Goal: Information Seeking & Learning: Learn about a topic

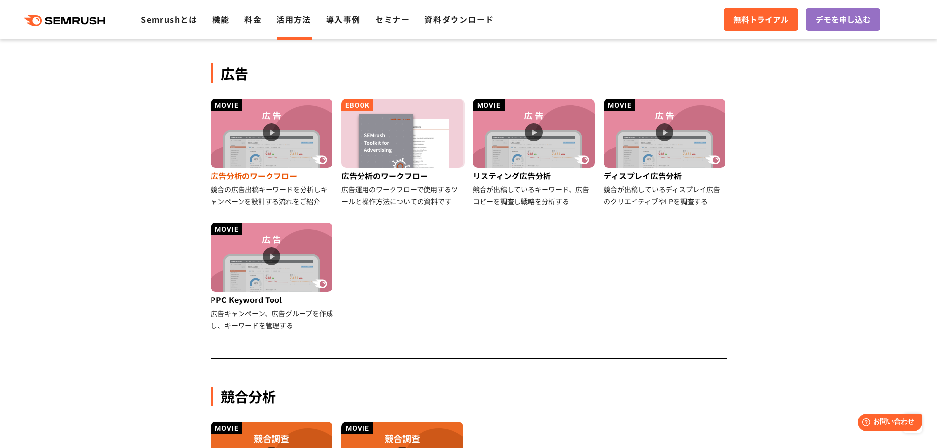
click at [274, 134] on img at bounding box center [272, 133] width 122 height 69
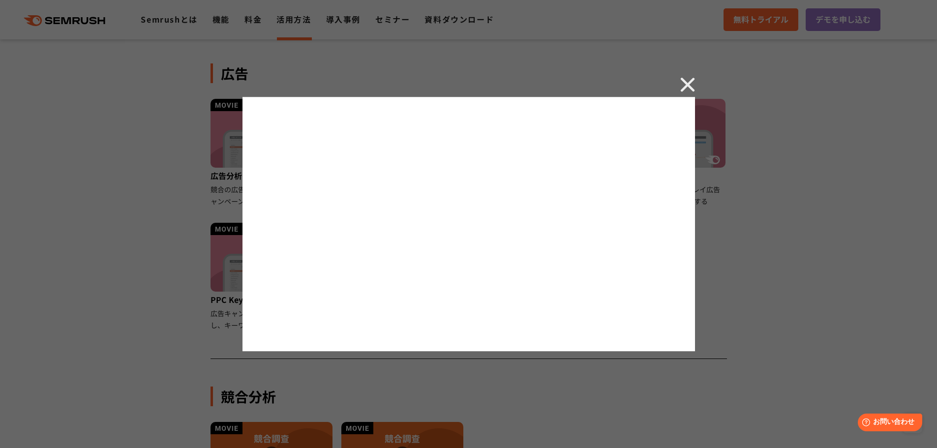
click at [685, 84] on img at bounding box center [687, 84] width 15 height 15
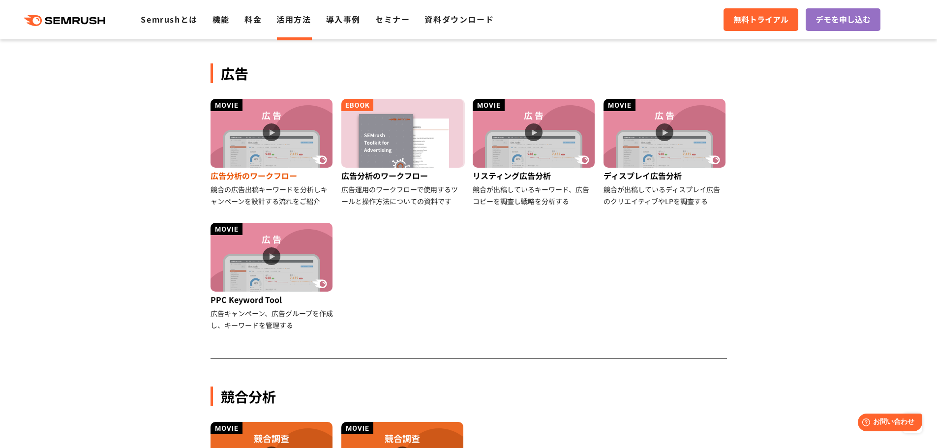
click at [289, 150] on img at bounding box center [272, 133] width 122 height 69
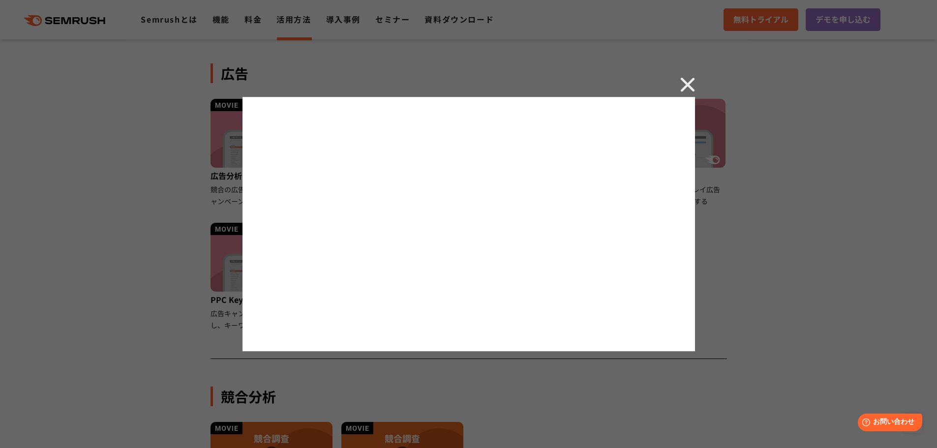
click at [686, 83] on img at bounding box center [687, 84] width 15 height 15
